Goal: Transaction & Acquisition: Subscribe to service/newsletter

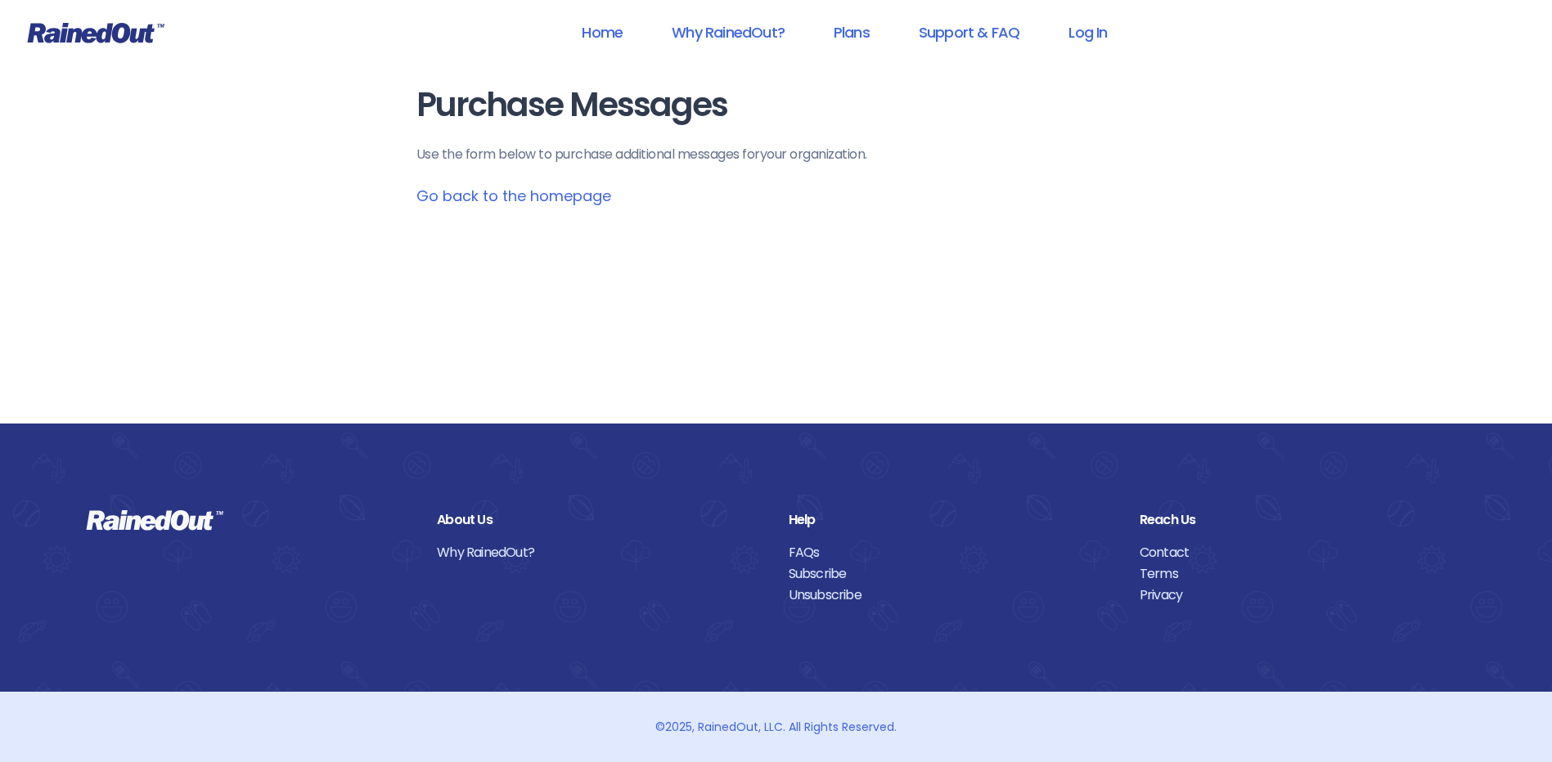
click at [586, 195] on link "Go back to the homepage" at bounding box center [513, 196] width 195 height 20
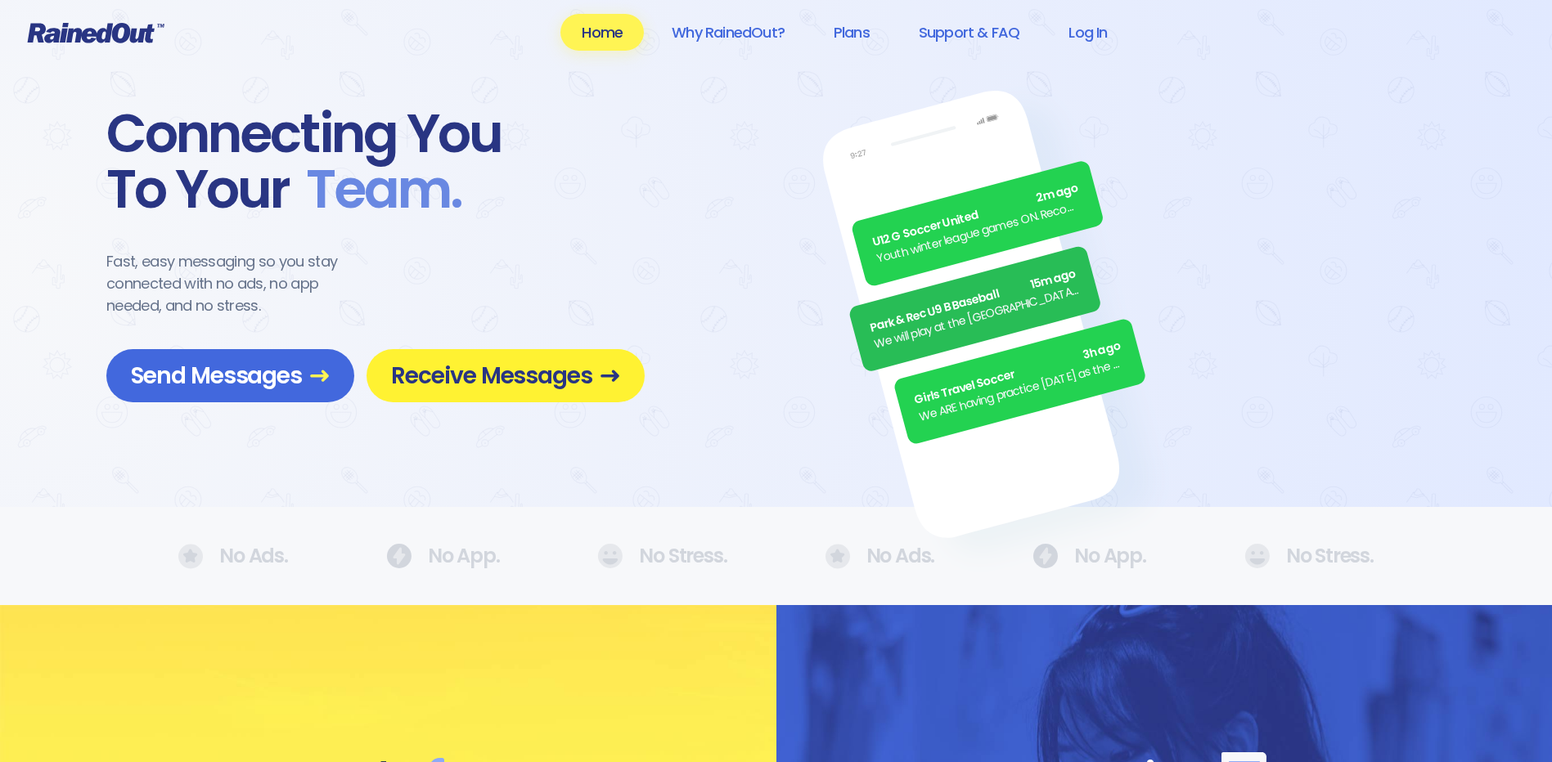
click at [444, 381] on span "Receive Messages" at bounding box center [505, 376] width 229 height 29
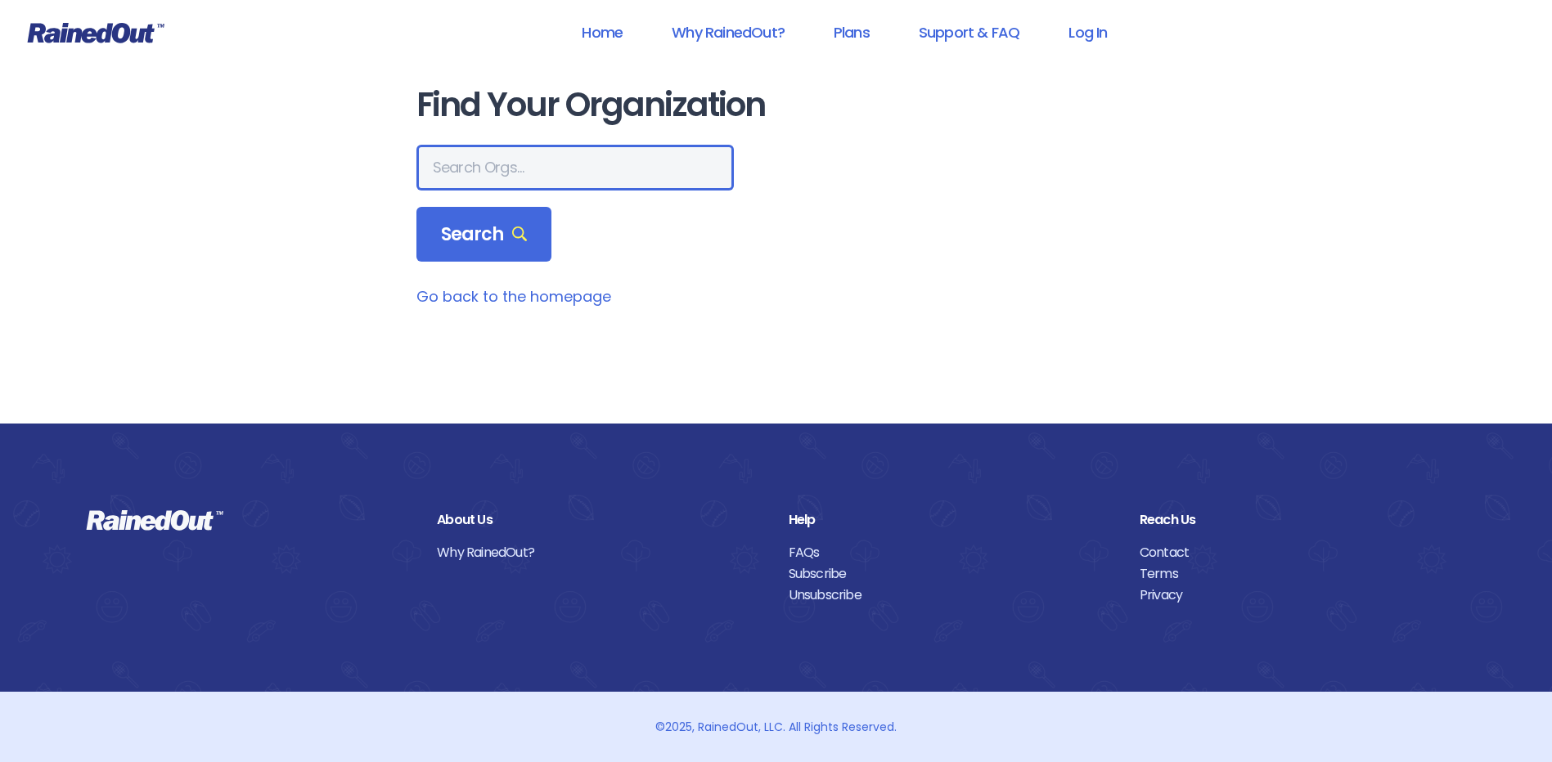
click at [514, 173] on input "text" at bounding box center [574, 168] width 317 height 46
type input "altavista y childcare"
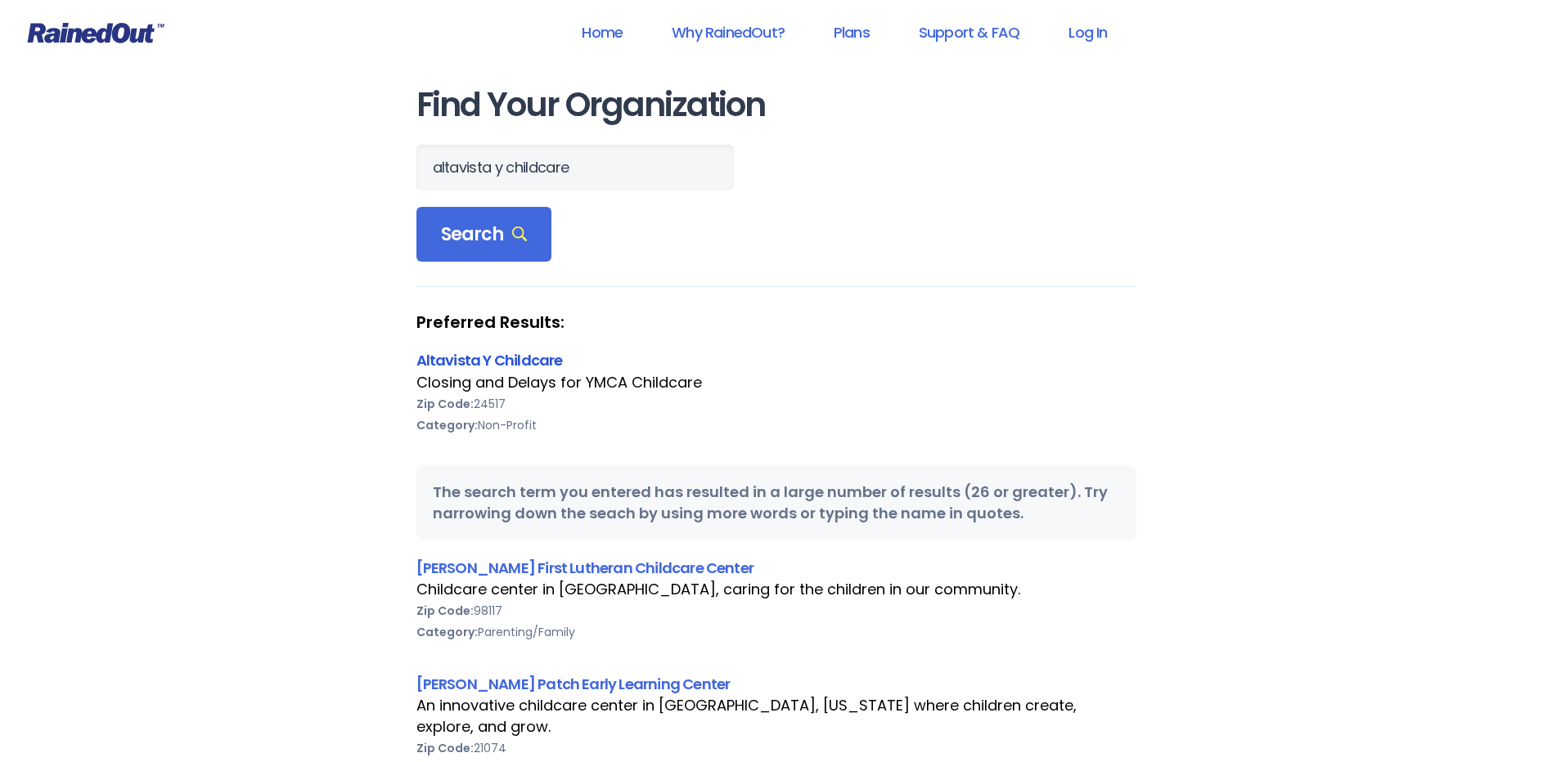
click at [528, 359] on link "Altavista Y Childcare" at bounding box center [489, 360] width 146 height 20
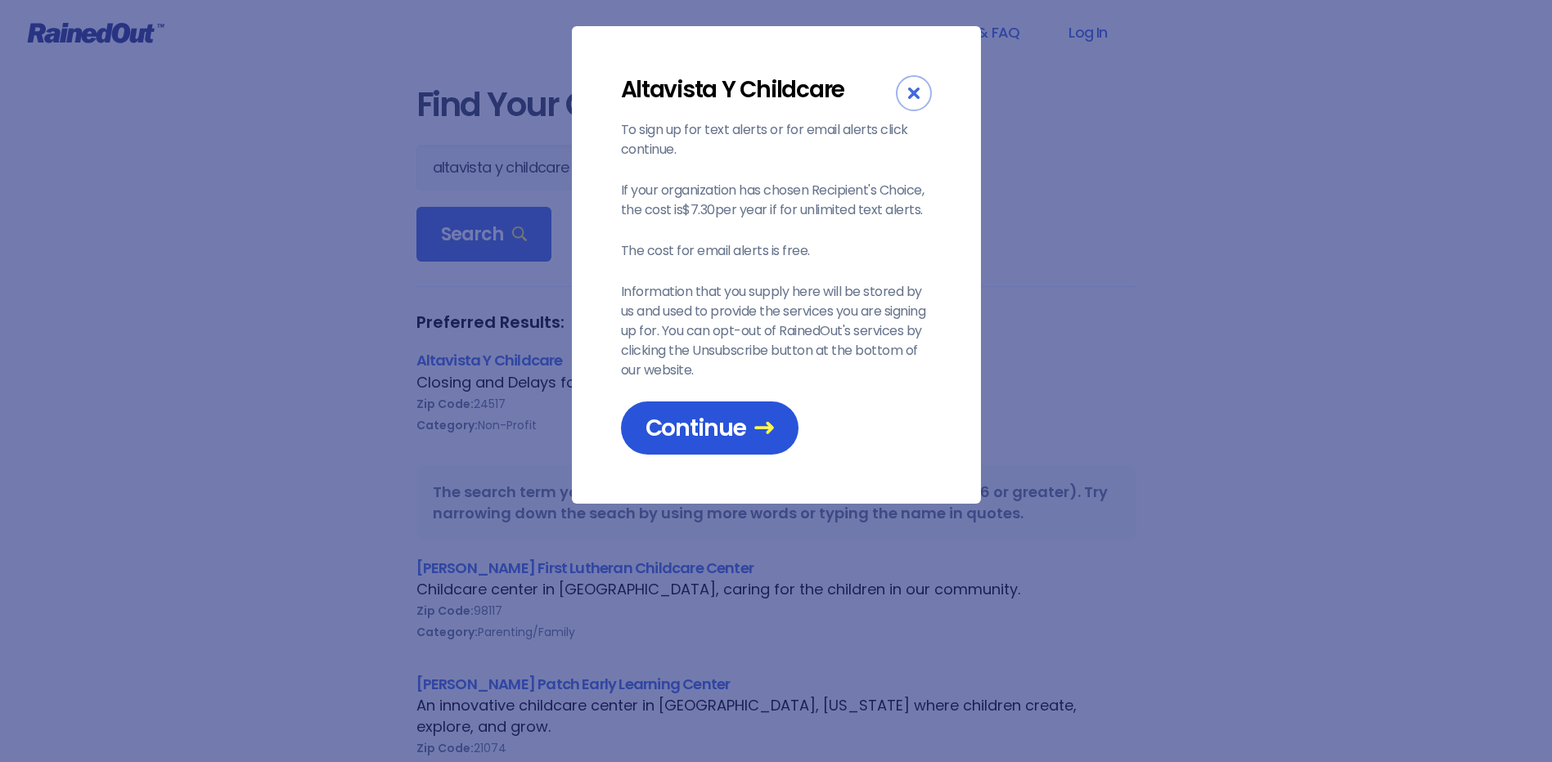
click at [702, 428] on span "Continue" at bounding box center [709, 428] width 128 height 29
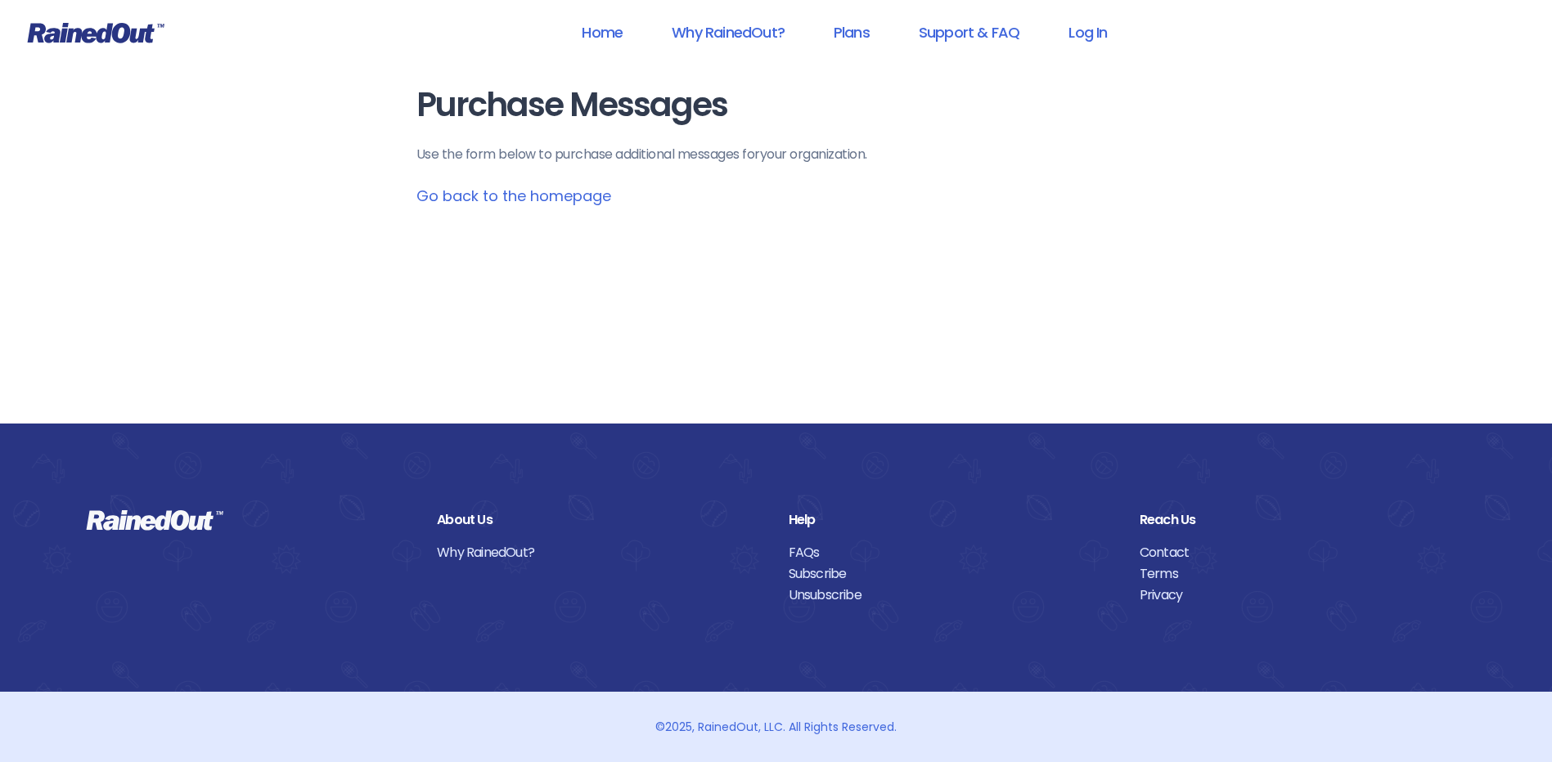
click at [578, 204] on link "Go back to the homepage" at bounding box center [513, 196] width 195 height 20
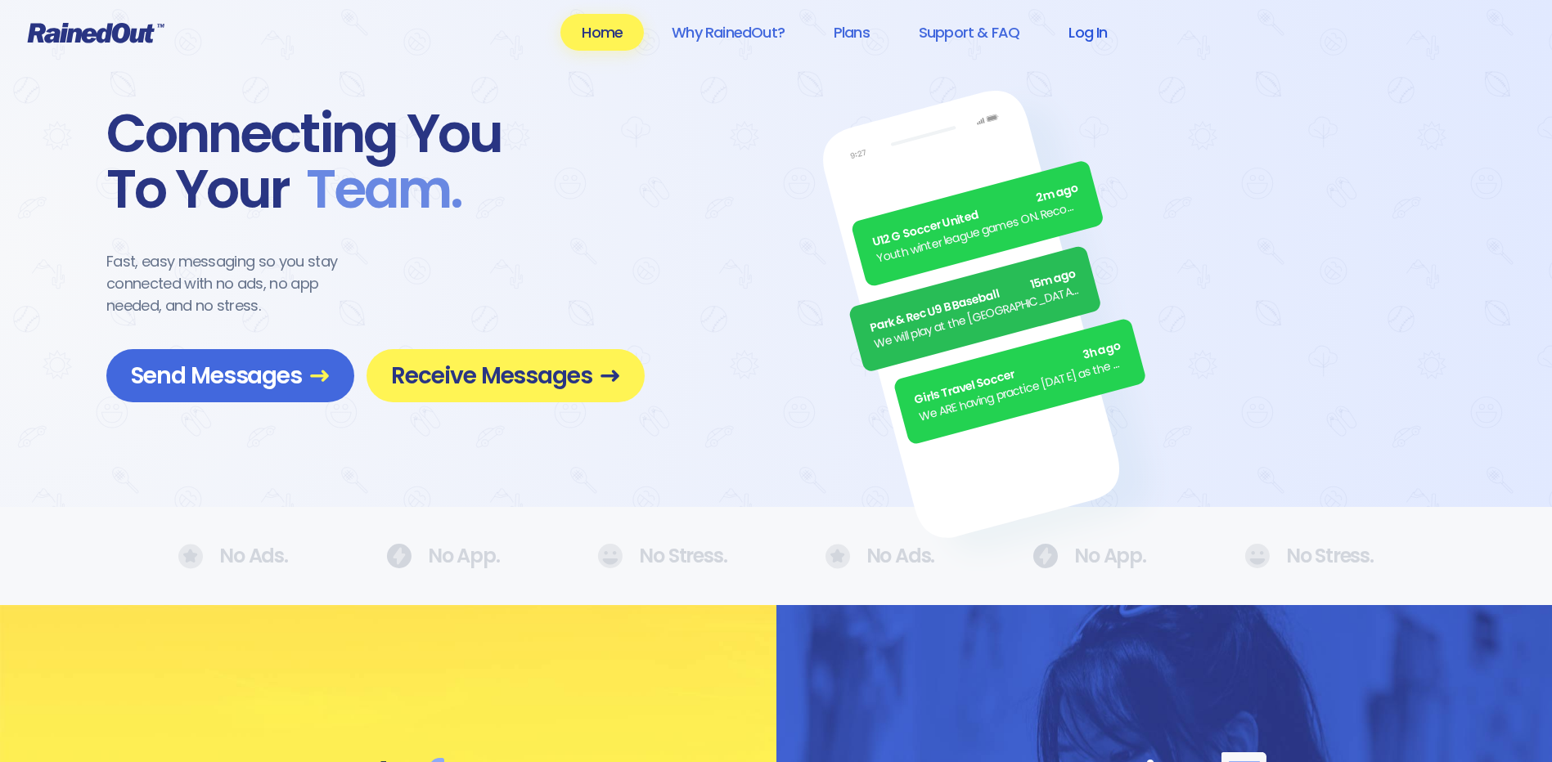
click at [1108, 34] on link "Log In" at bounding box center [1087, 32] width 81 height 37
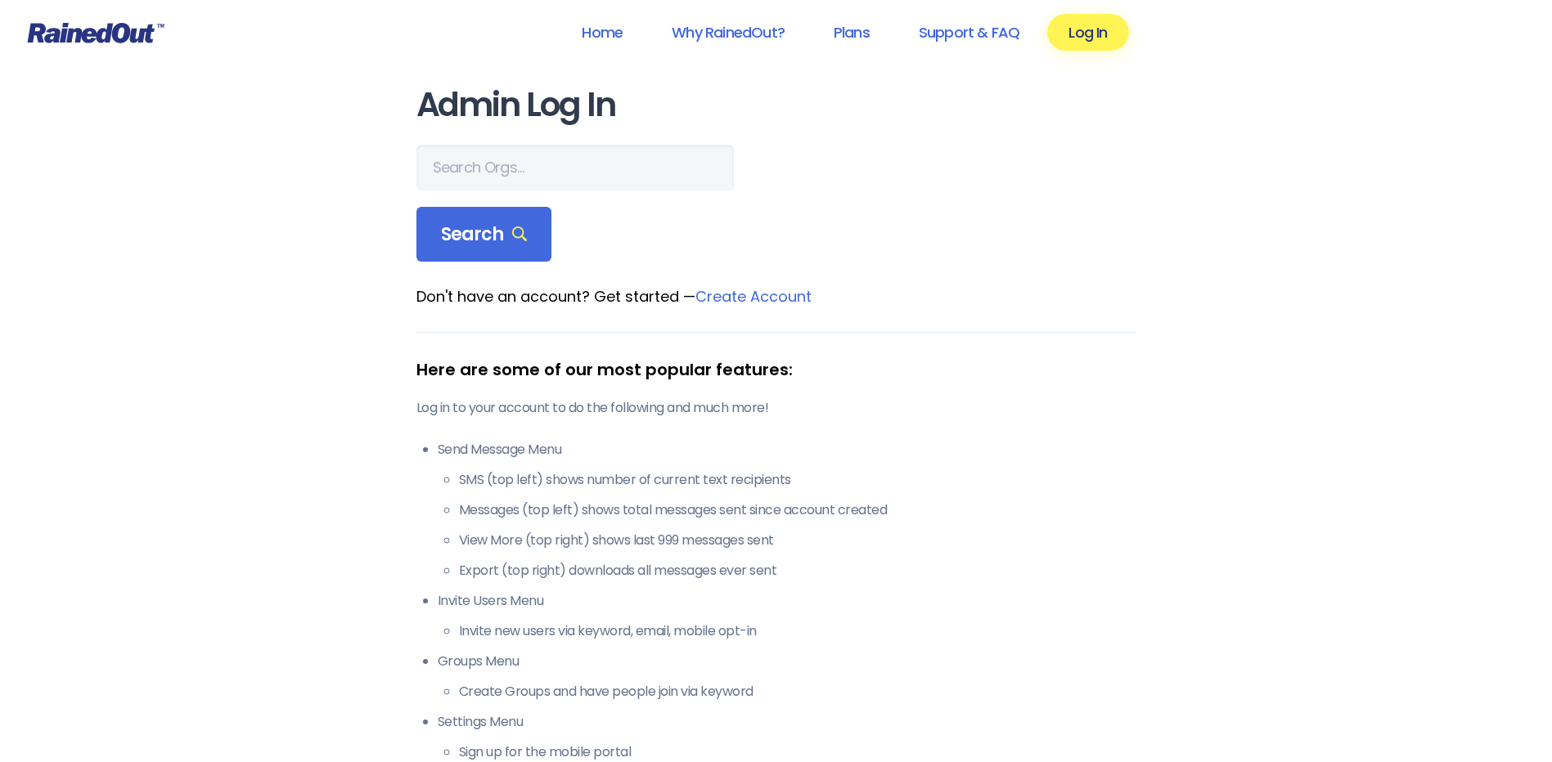
click at [734, 292] on link "Create Account" at bounding box center [753, 296] width 116 height 20
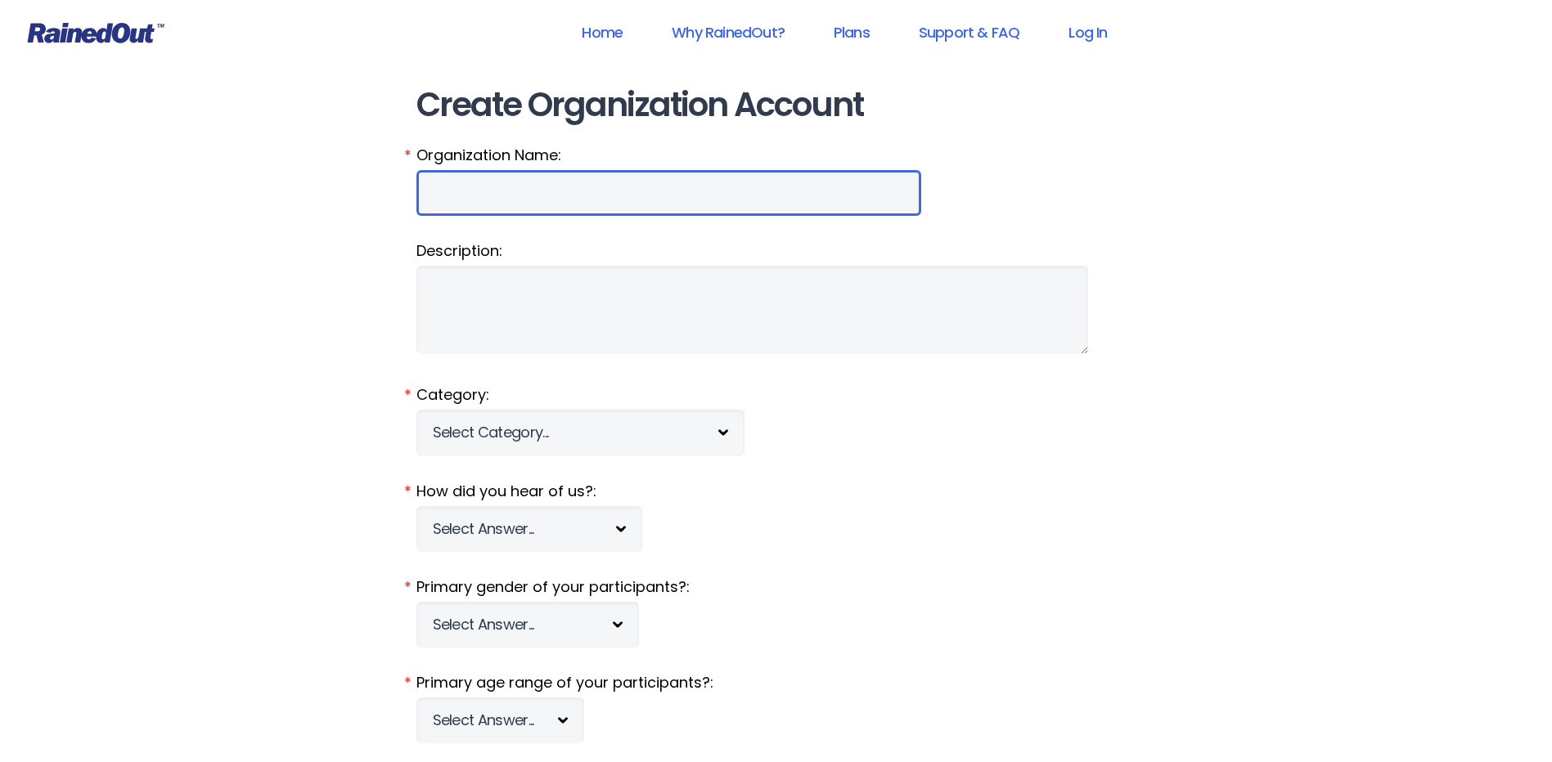
click at [543, 190] on input "Organization Name:" at bounding box center [668, 193] width 505 height 46
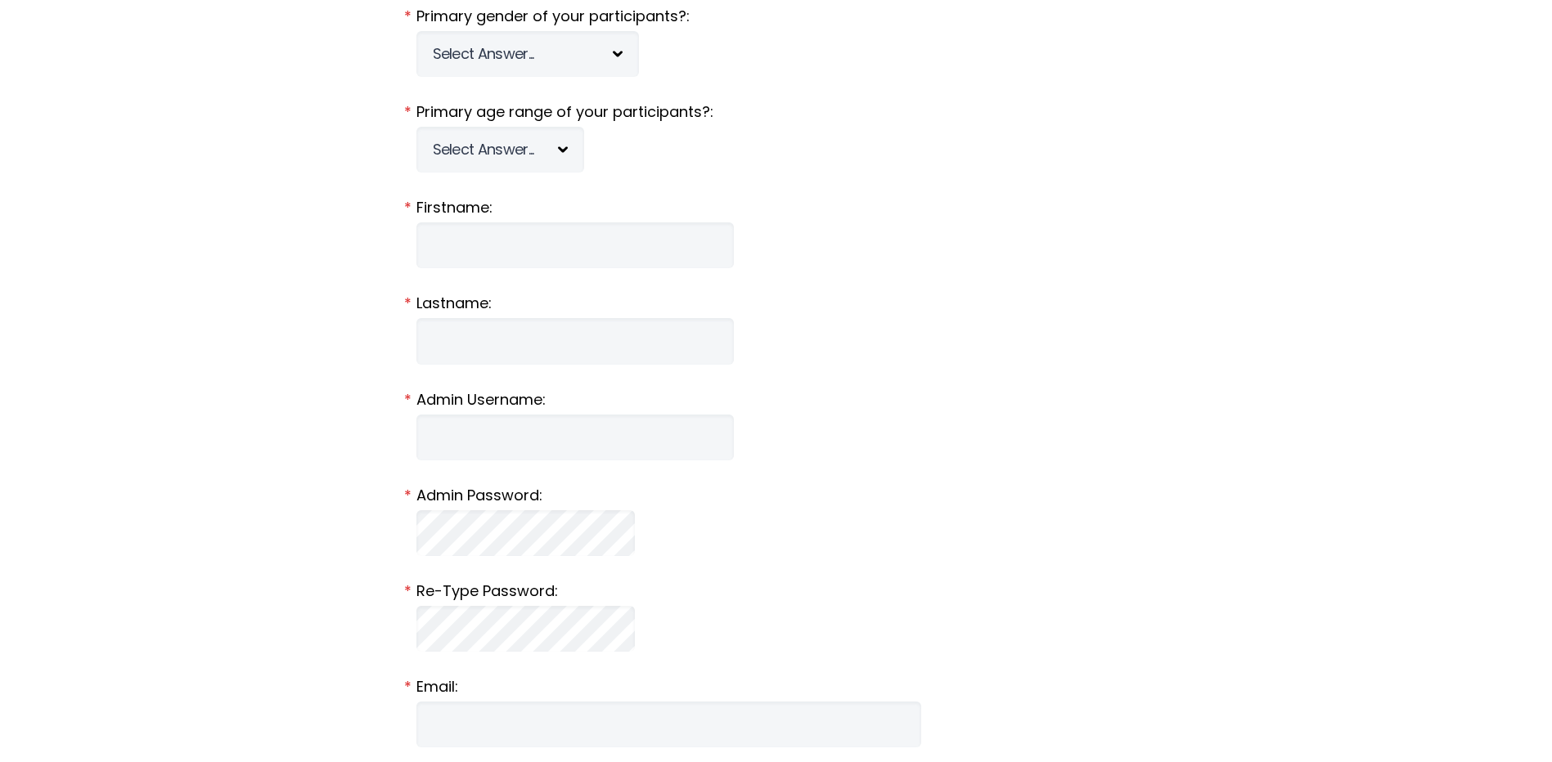
scroll to position [573, 0]
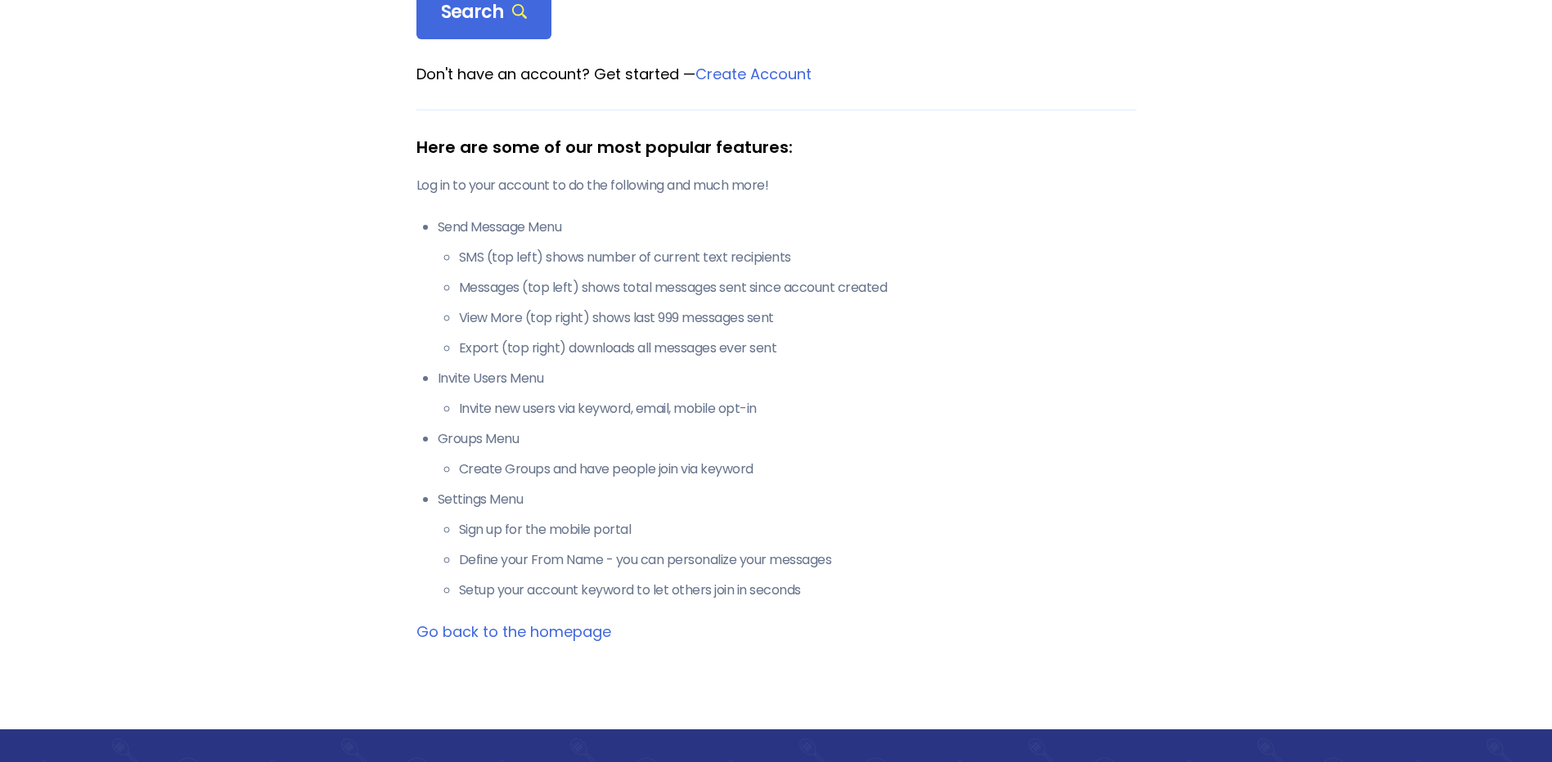
scroll to position [245, 0]
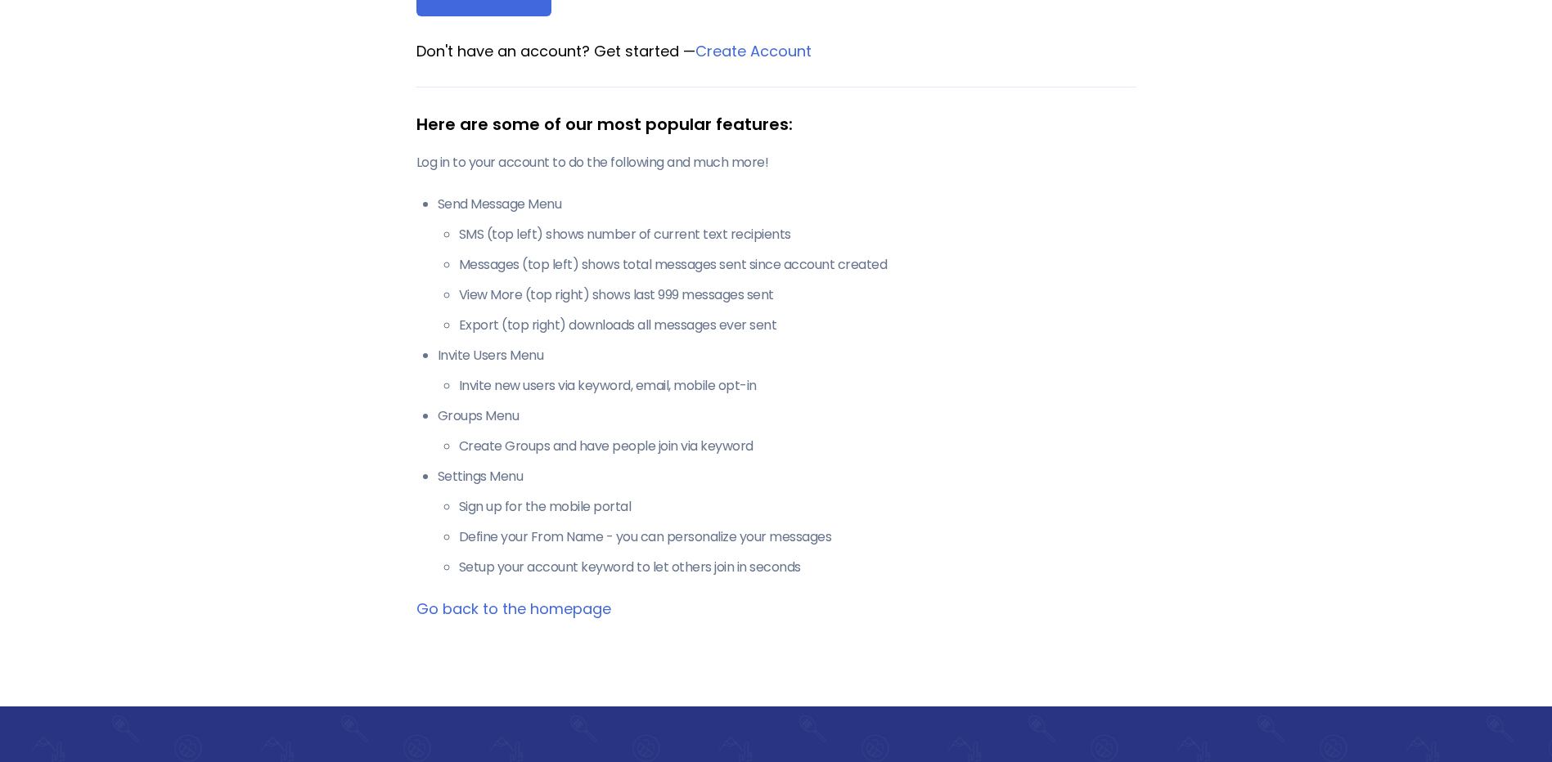
click at [453, 618] on link "Go back to the homepage" at bounding box center [513, 609] width 195 height 20
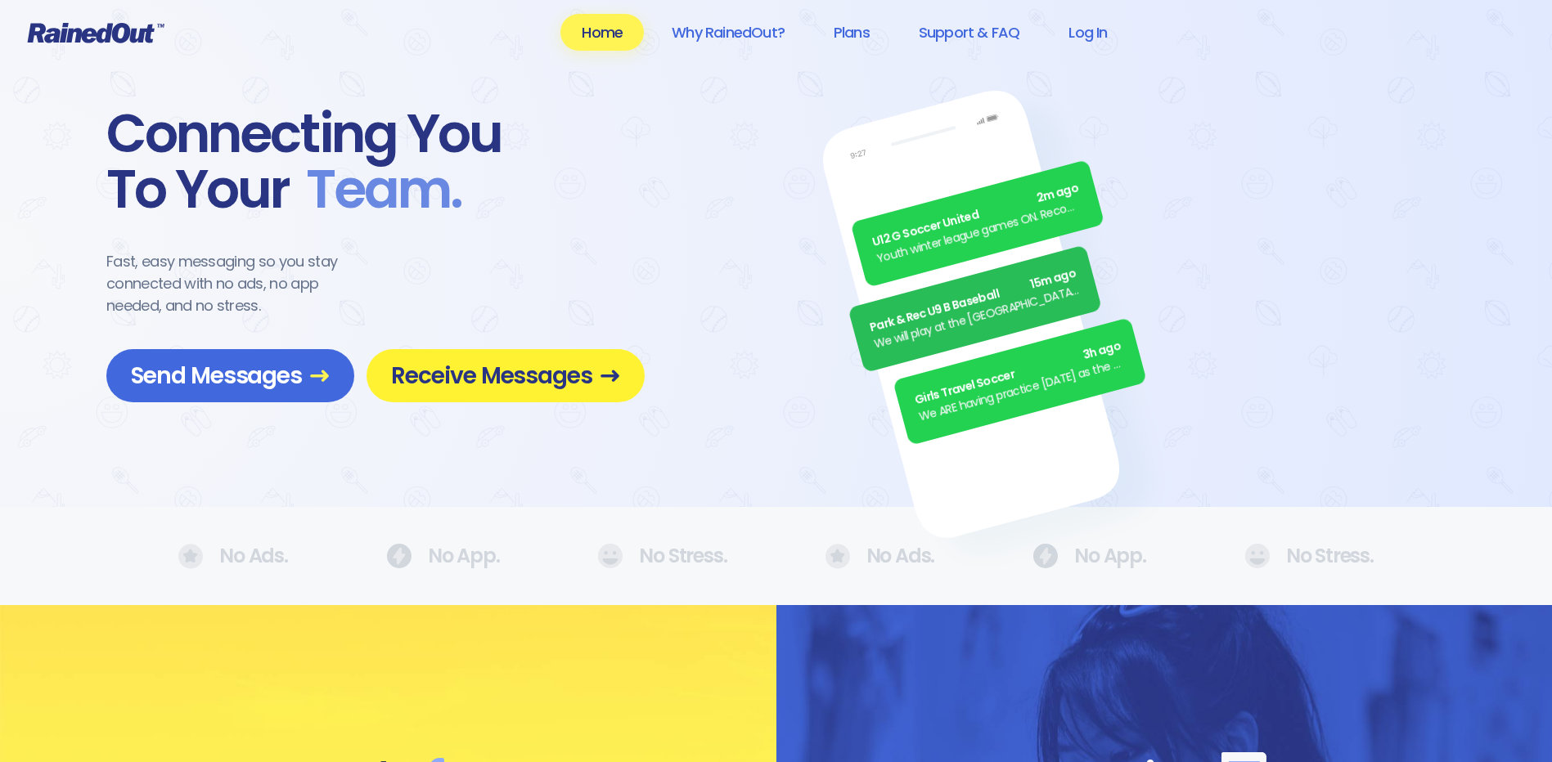
click at [498, 390] on span "Receive Messages" at bounding box center [505, 376] width 229 height 29
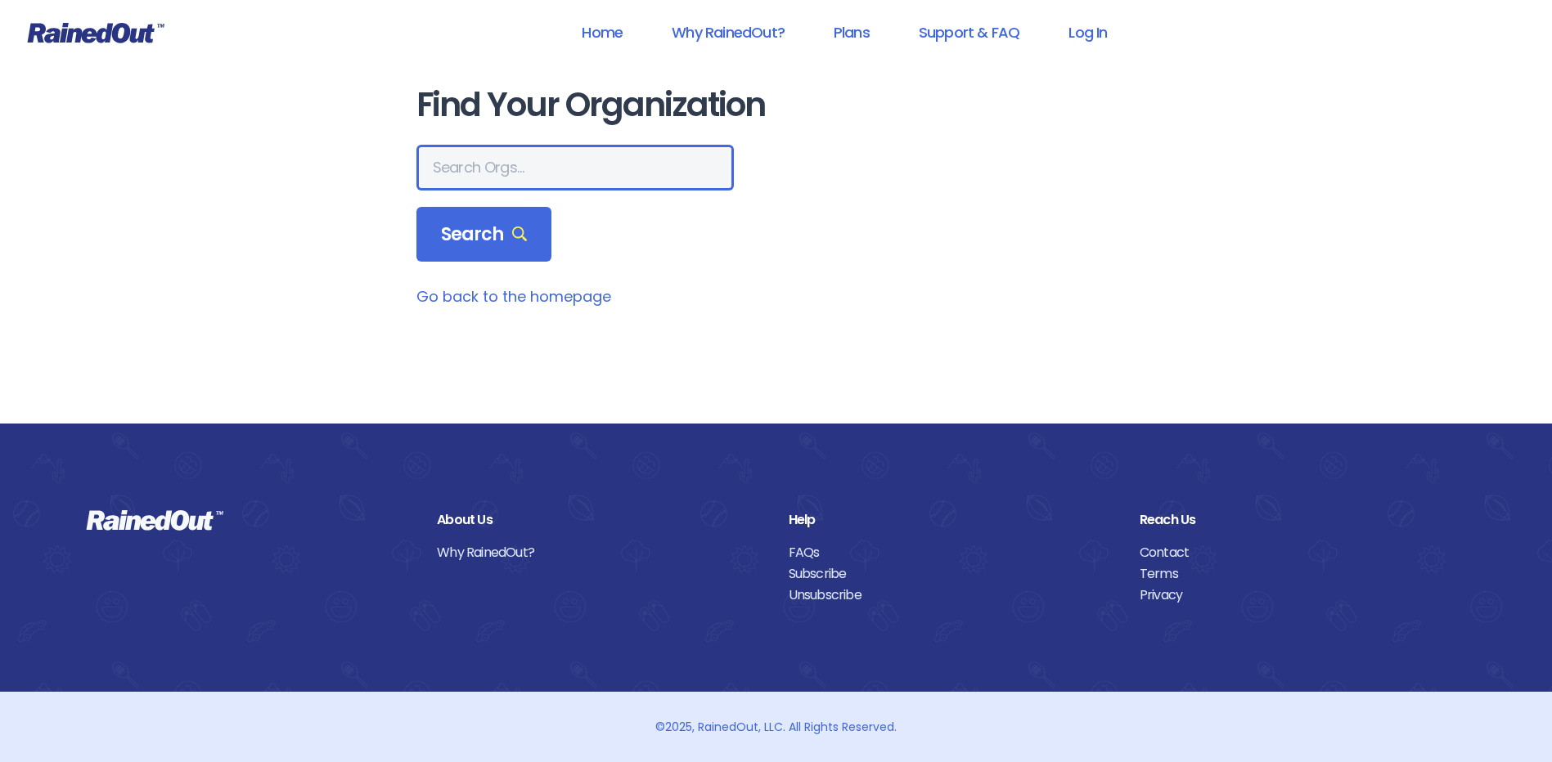
click at [471, 163] on input "text" at bounding box center [574, 168] width 317 height 46
type input "altavista ymca"
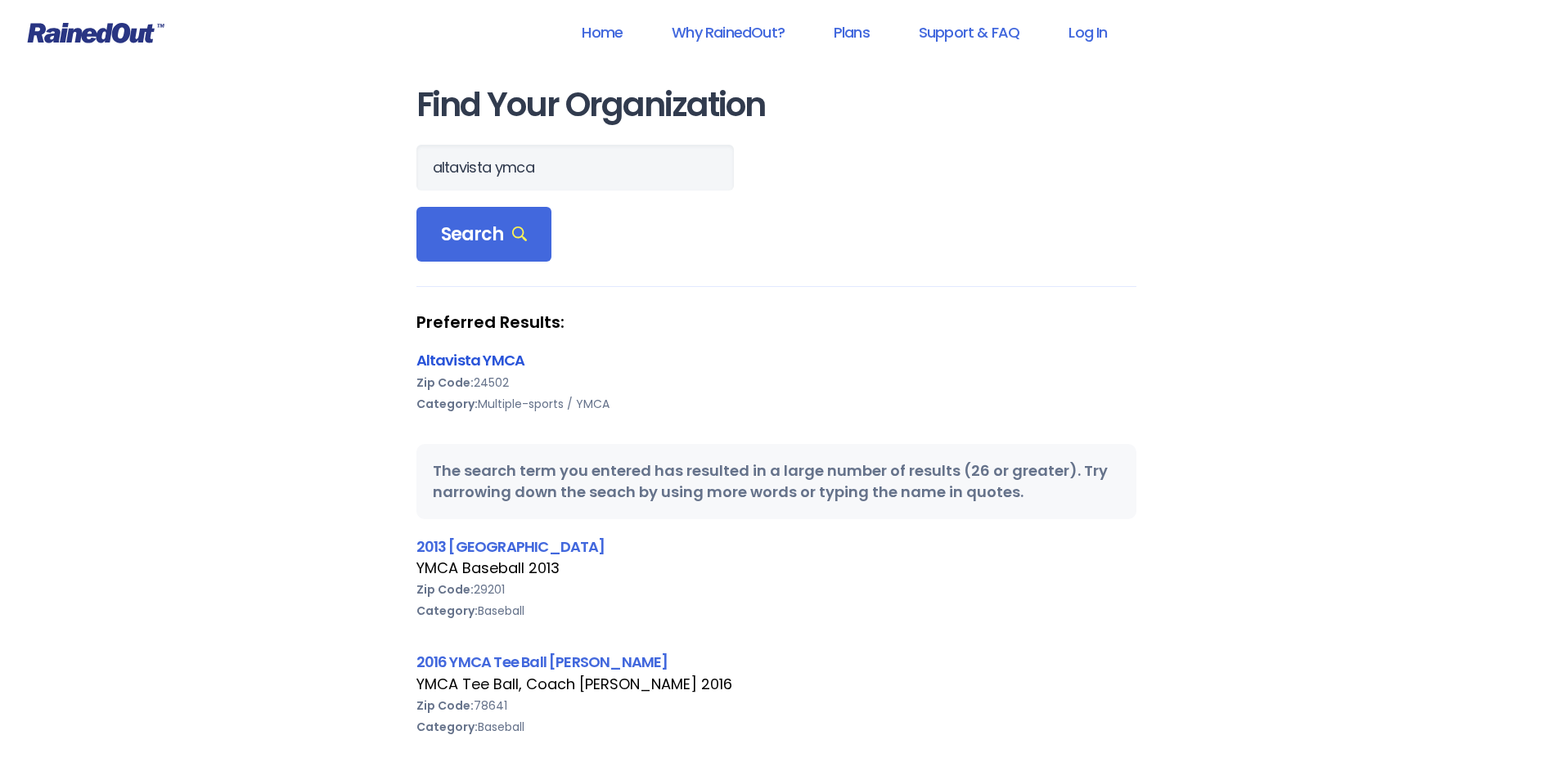
click at [509, 362] on link "Altavista YMCA" at bounding box center [470, 360] width 109 height 20
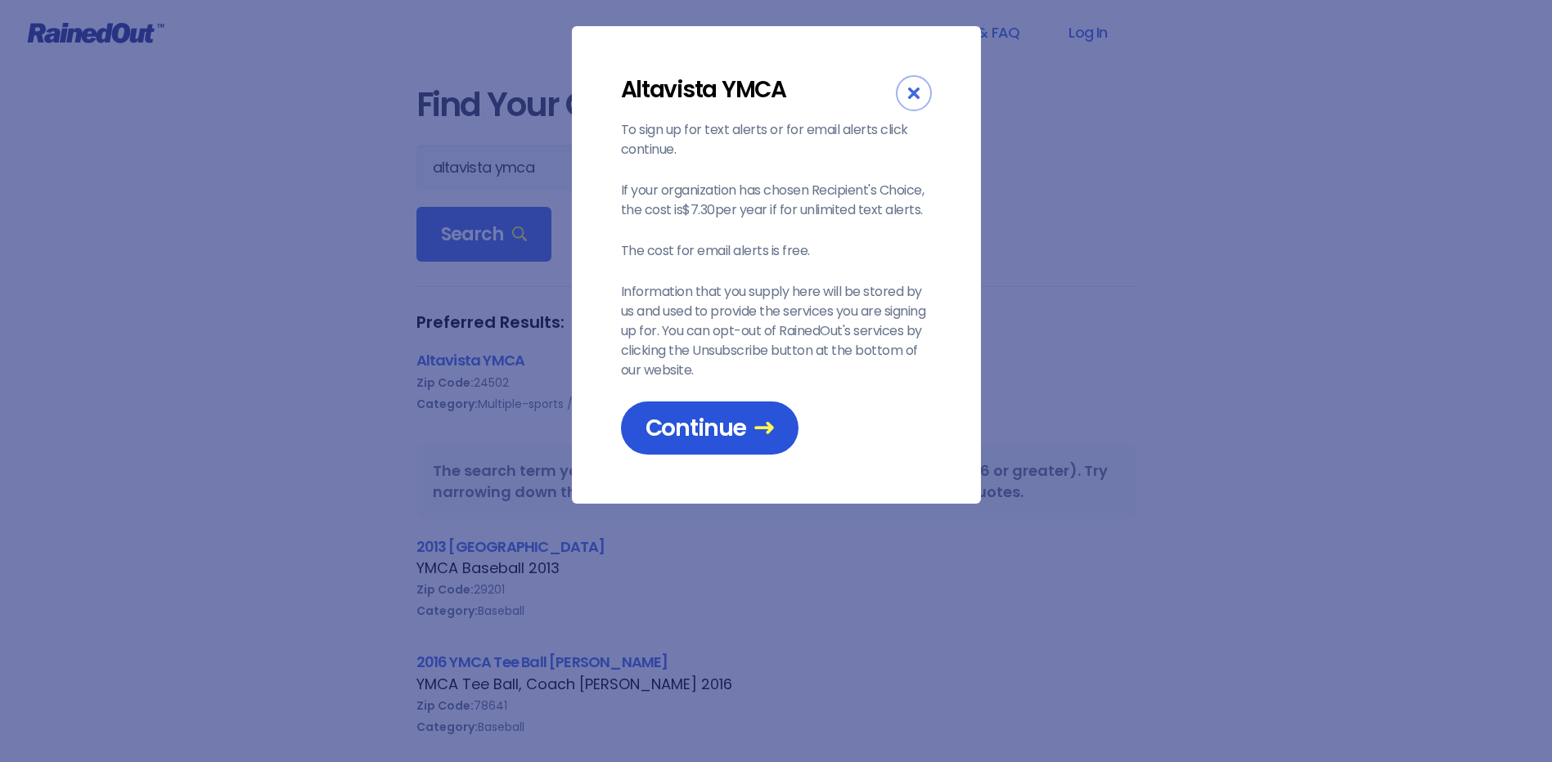
click at [728, 416] on span "Continue" at bounding box center [709, 428] width 128 height 29
